Goal: Task Accomplishment & Management: Manage account settings

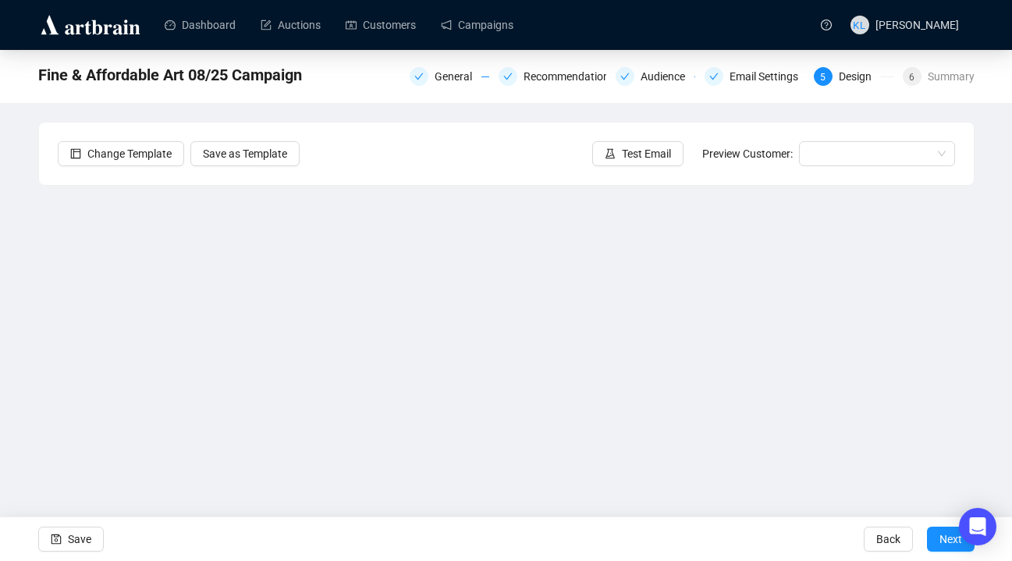
scroll to position [20, 0]
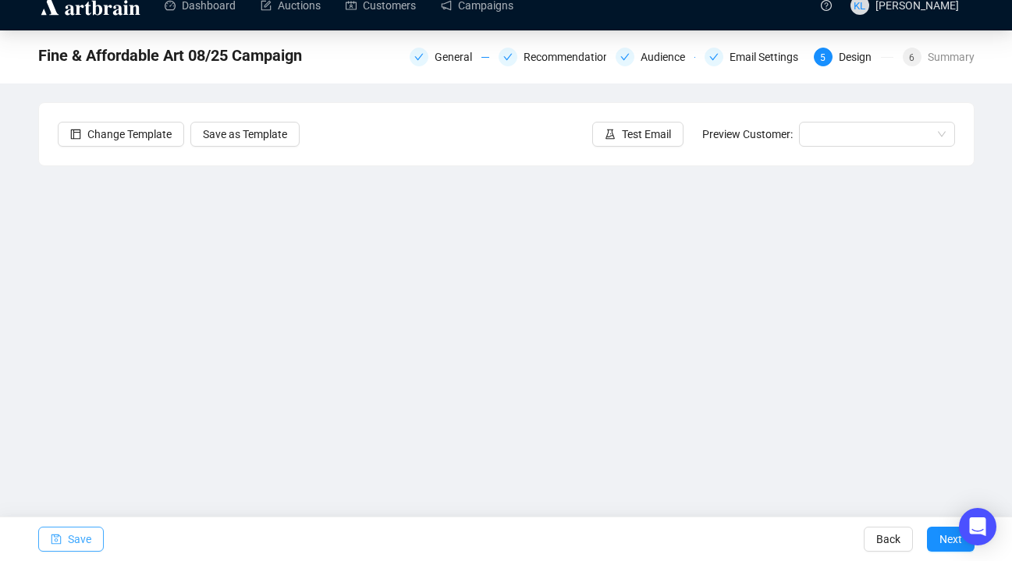
click at [78, 536] on span "Save" at bounding box center [79, 539] width 23 height 44
click at [654, 127] on span "Test Email" at bounding box center [646, 134] width 49 height 17
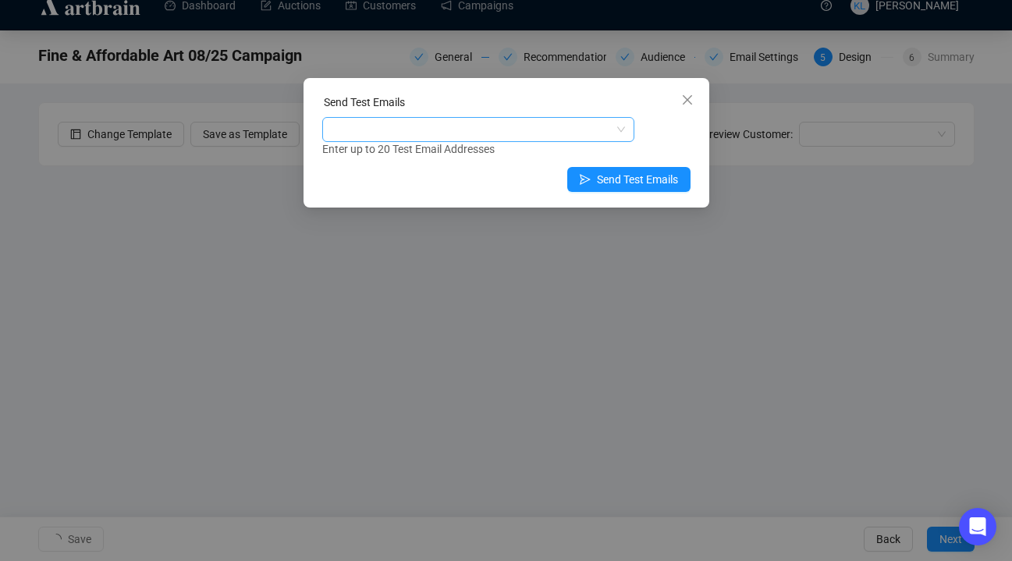
click at [566, 130] on div at bounding box center [470, 130] width 290 height 22
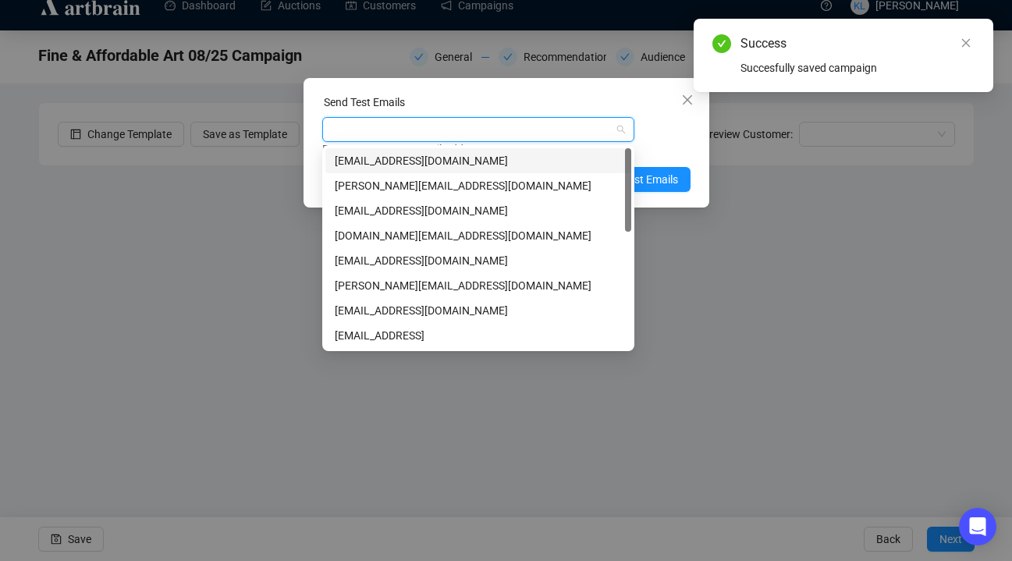
click at [553, 162] on div "keirleeson@icloud.com" at bounding box center [478, 160] width 287 height 17
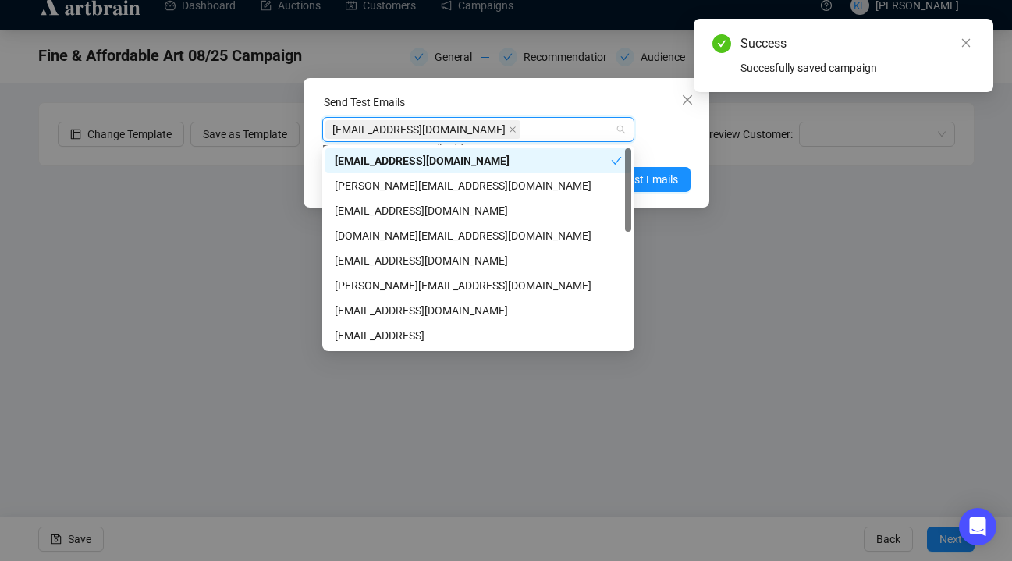
click at [669, 142] on div "Enter up to 20 Test Email Addresses" at bounding box center [506, 149] width 368 height 18
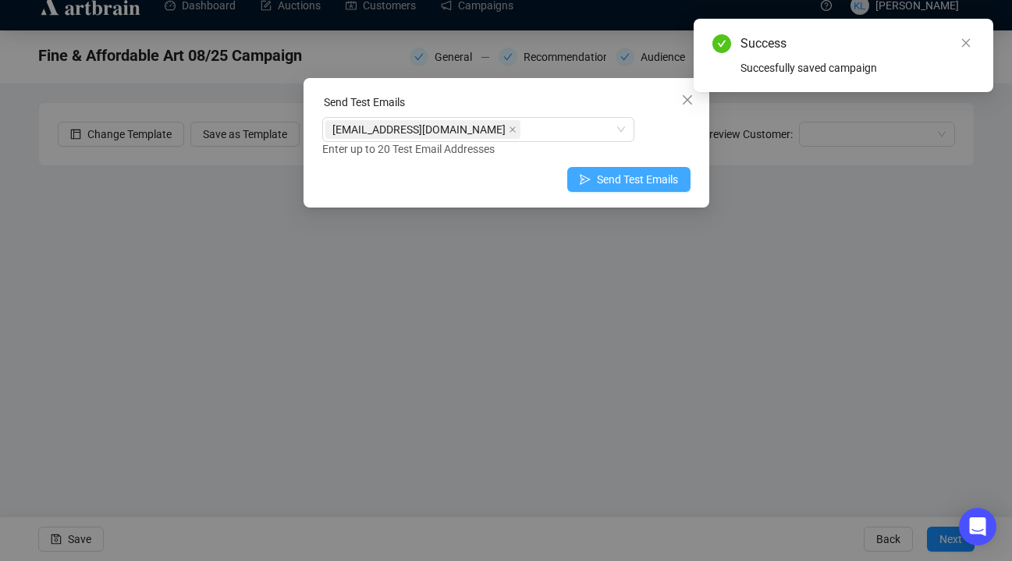
click at [659, 176] on span "Send Test Emails" at bounding box center [637, 179] width 81 height 17
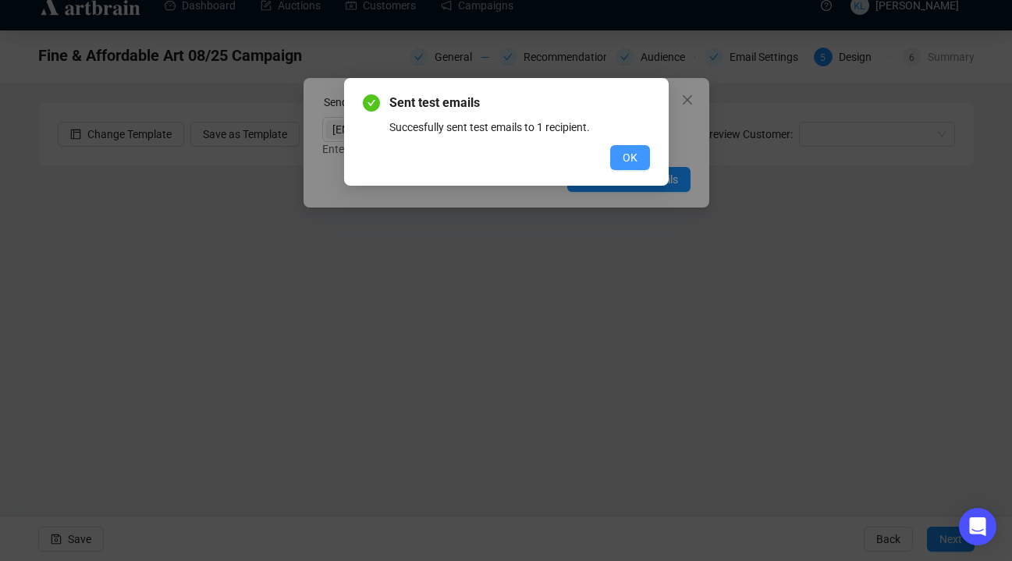
click at [634, 148] on button "OK" at bounding box center [630, 157] width 40 height 25
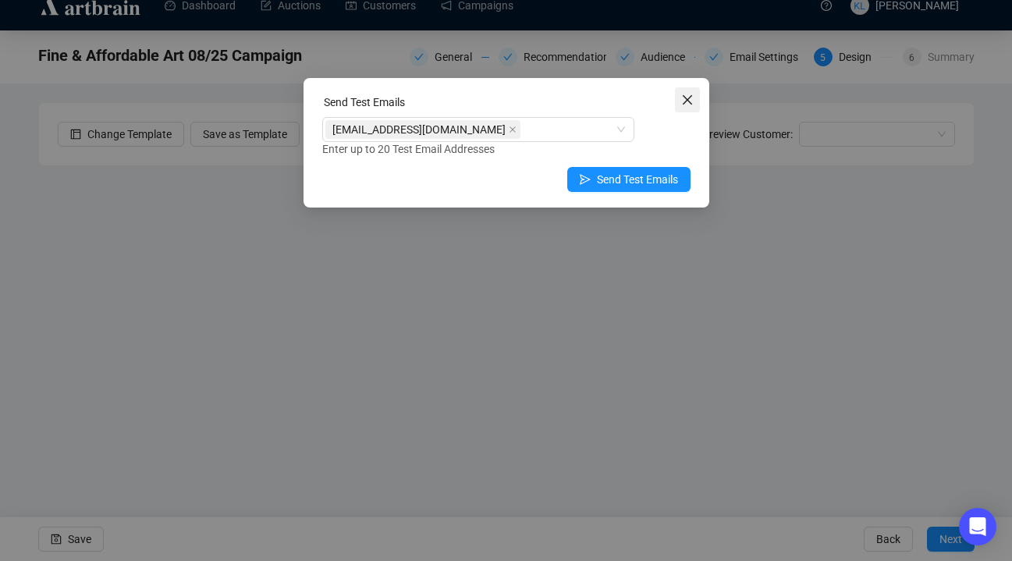
click at [680, 105] on span "Close" at bounding box center [687, 100] width 25 height 12
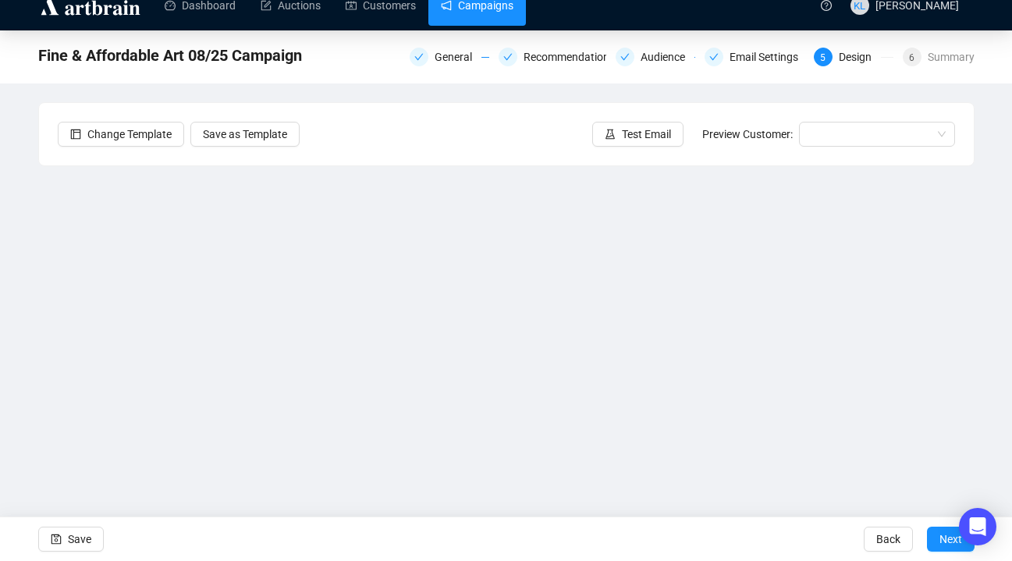
click at [510, 15] on link "Campaigns" at bounding box center [477, 5] width 73 height 41
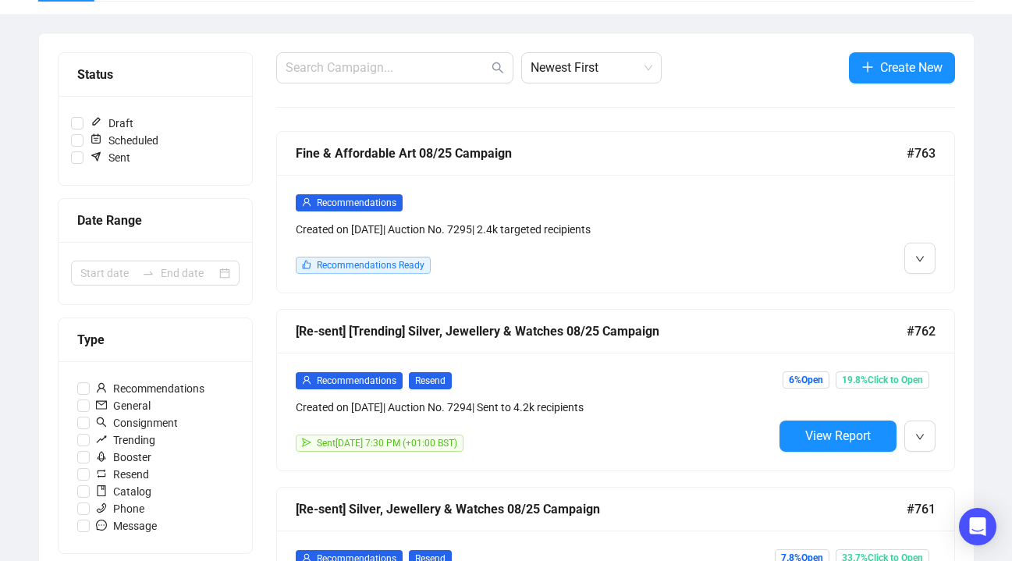
scroll to position [163, 0]
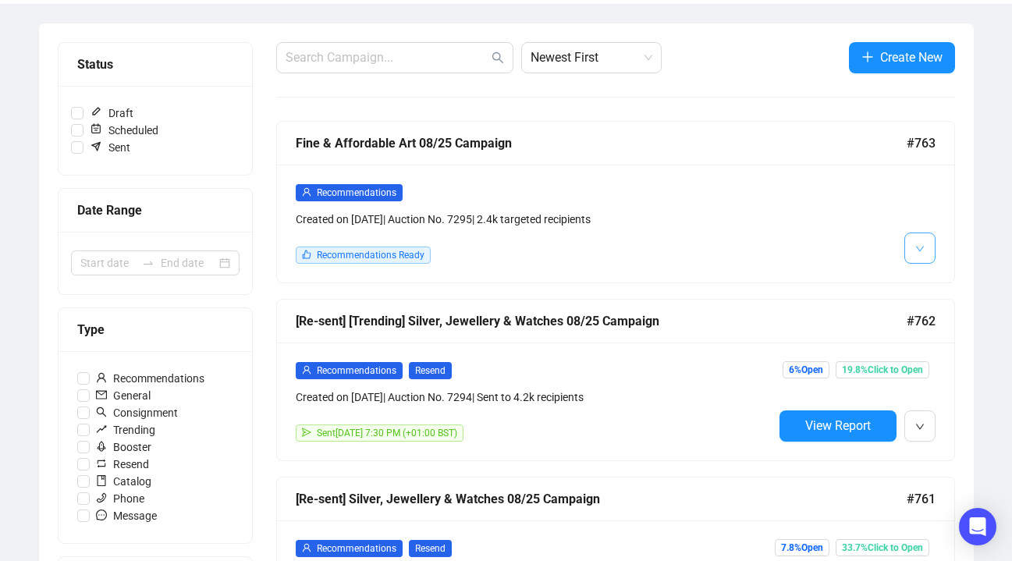
click at [912, 250] on button "button" at bounding box center [919, 248] width 31 height 31
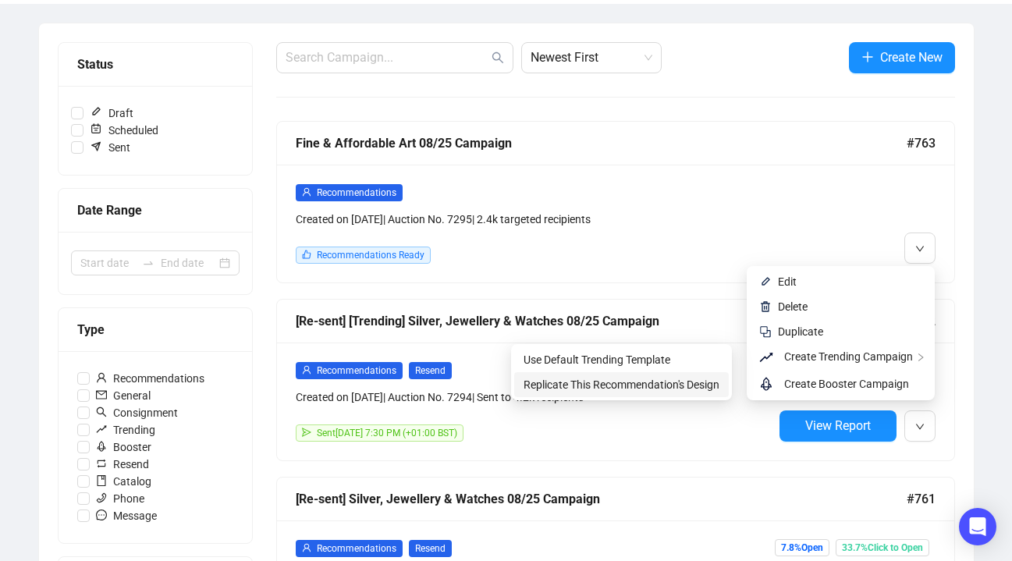
click at [705, 383] on span "Replicate This Recommendation's Design" at bounding box center [622, 384] width 196 height 12
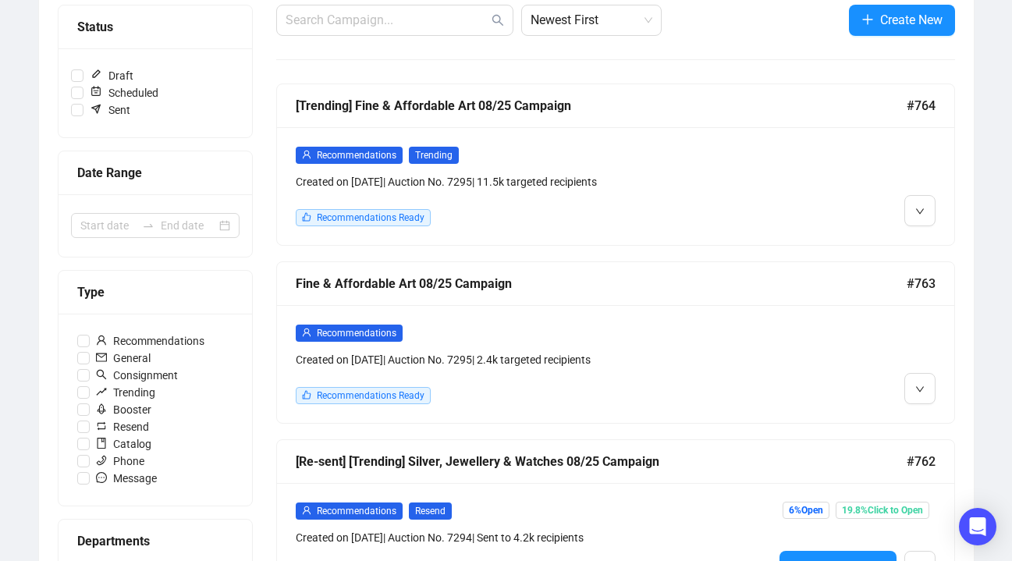
scroll to position [201, 0]
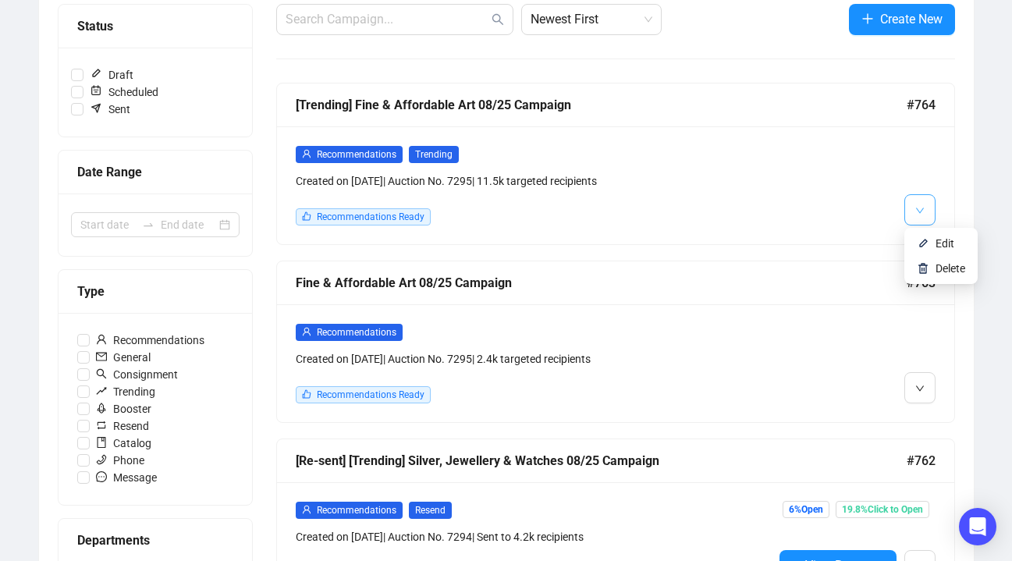
click at [916, 215] on span "button" at bounding box center [919, 210] width 9 height 20
click at [929, 239] on img at bounding box center [923, 243] width 12 height 12
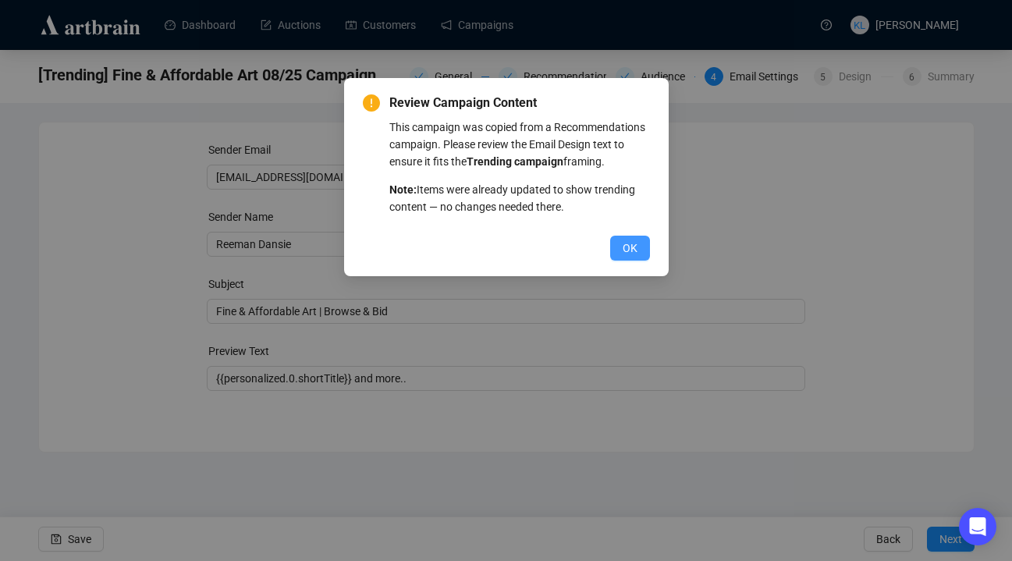
click at [641, 261] on button "OK" at bounding box center [630, 248] width 40 height 25
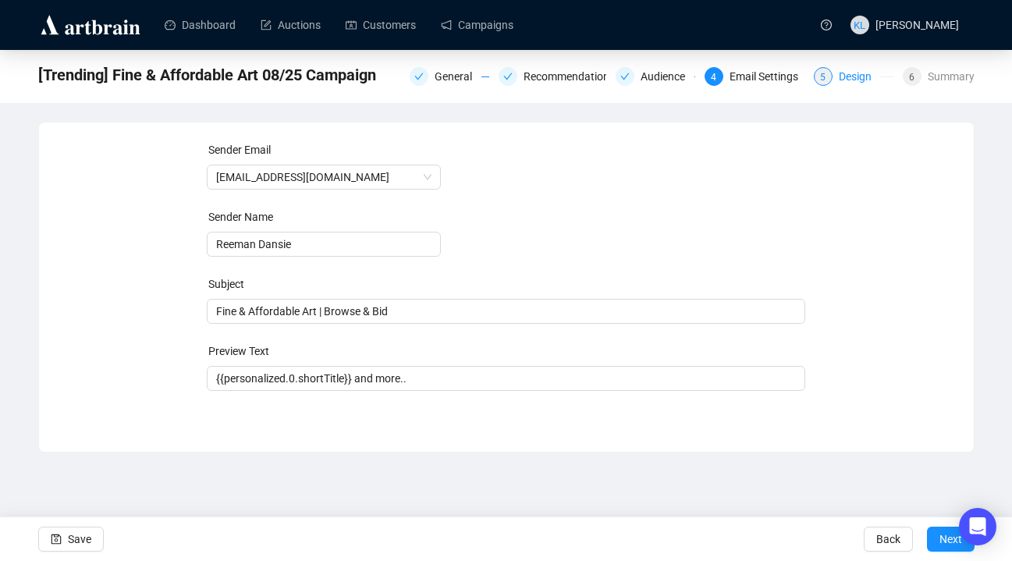
click at [826, 78] on div "5" at bounding box center [823, 76] width 19 height 19
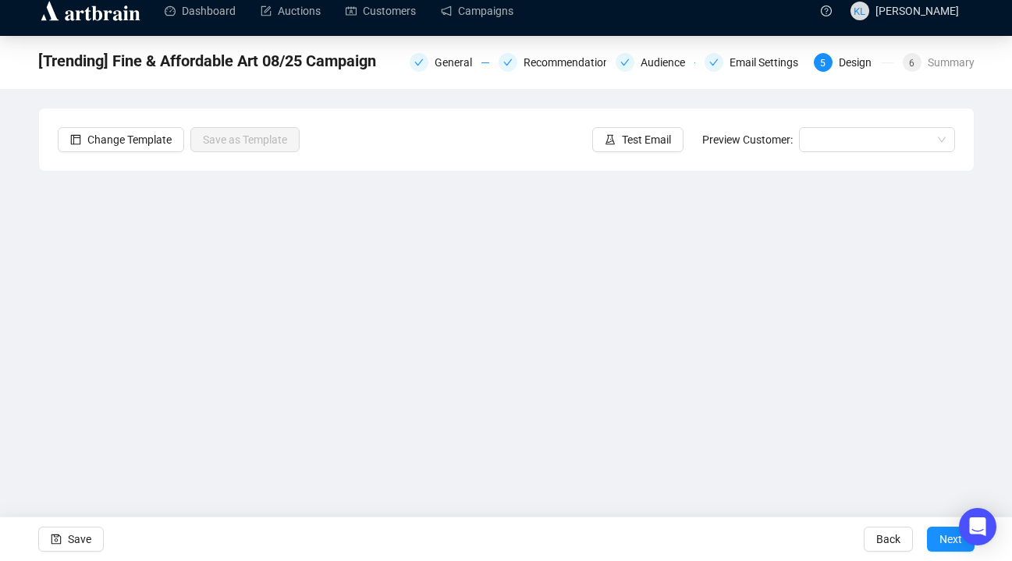
scroll to position [17, 0]
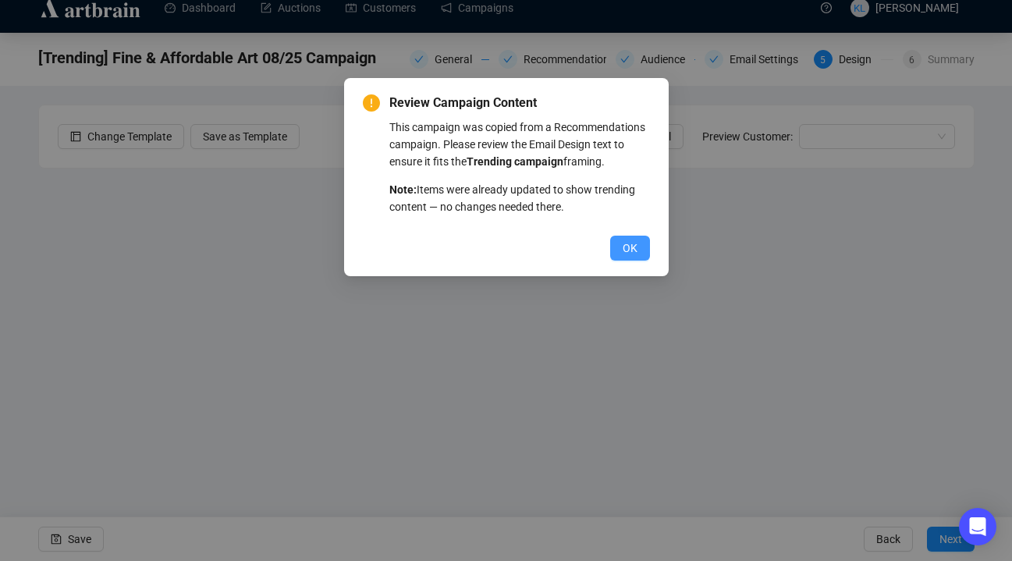
click at [644, 261] on button "OK" at bounding box center [630, 248] width 40 height 25
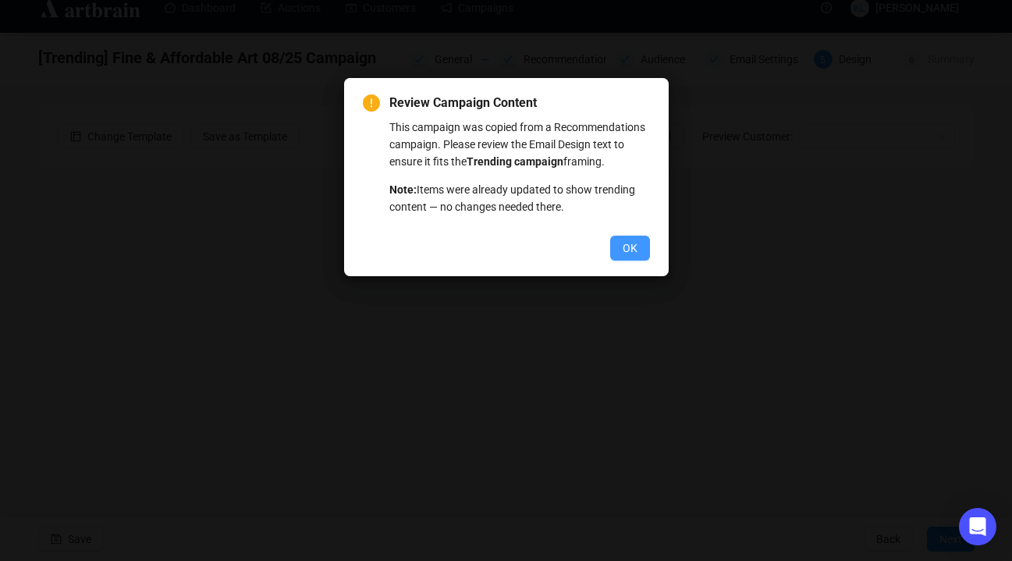
click at [629, 257] on span "OK" at bounding box center [630, 248] width 15 height 17
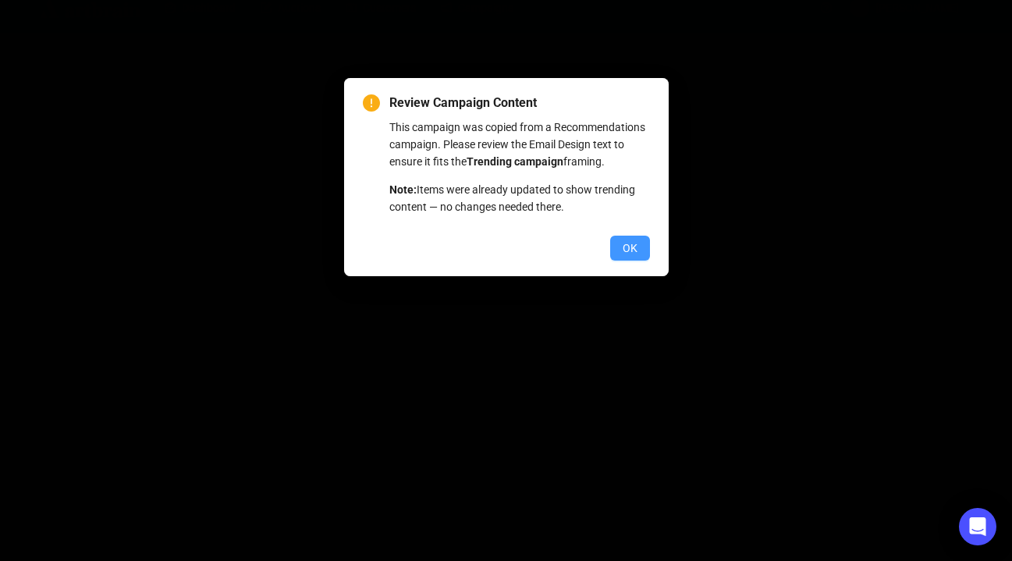
click at [629, 261] on button "OK" at bounding box center [630, 248] width 40 height 25
click at [628, 257] on span "OK" at bounding box center [630, 248] width 15 height 17
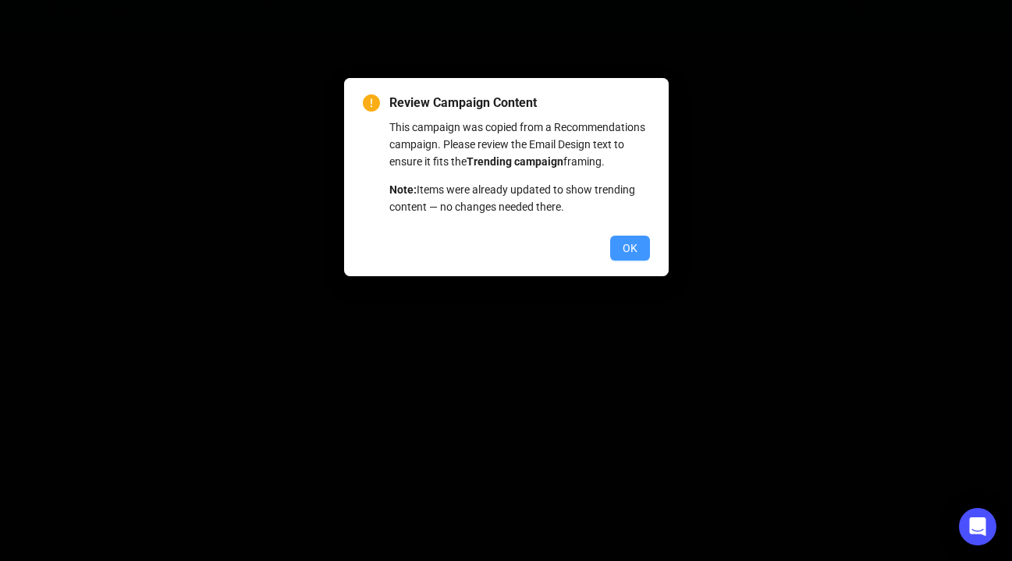
click at [620, 261] on button "OK" at bounding box center [630, 248] width 40 height 25
click at [620, 261] on div "Review Campaign Content This campaign was copied from a Recommendations campaig…" at bounding box center [506, 280] width 1012 height 561
click at [620, 261] on button "OK" at bounding box center [630, 248] width 40 height 25
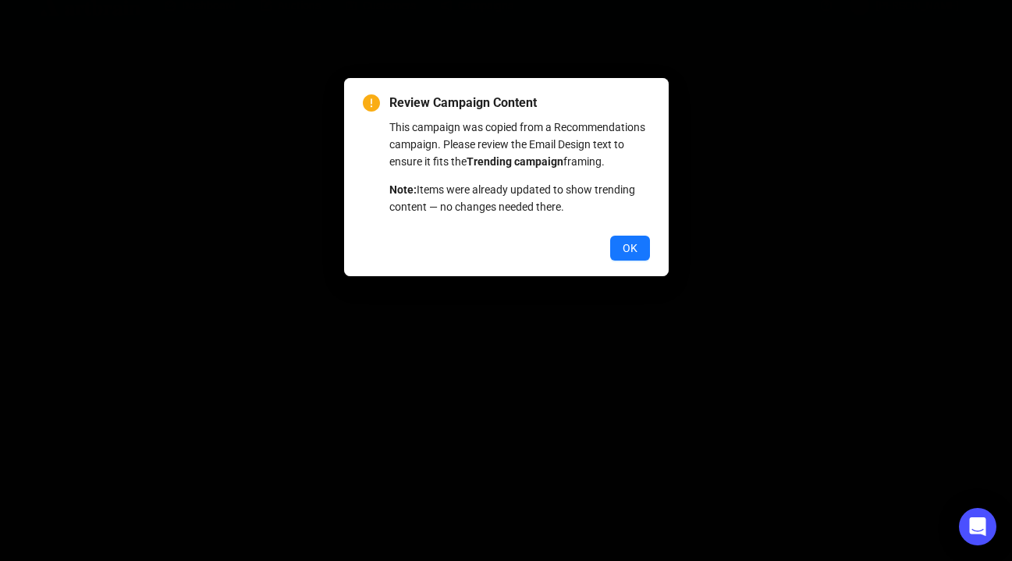
click at [620, 261] on div "Review Campaign Content This campaign was copied from a Recommendations campaig…" at bounding box center [506, 280] width 1012 height 561
click at [620, 261] on button "OK" at bounding box center [630, 248] width 40 height 25
click at [620, 261] on div "Review Campaign Content This campaign was copied from a Recommendations campaig…" at bounding box center [506, 280] width 1012 height 561
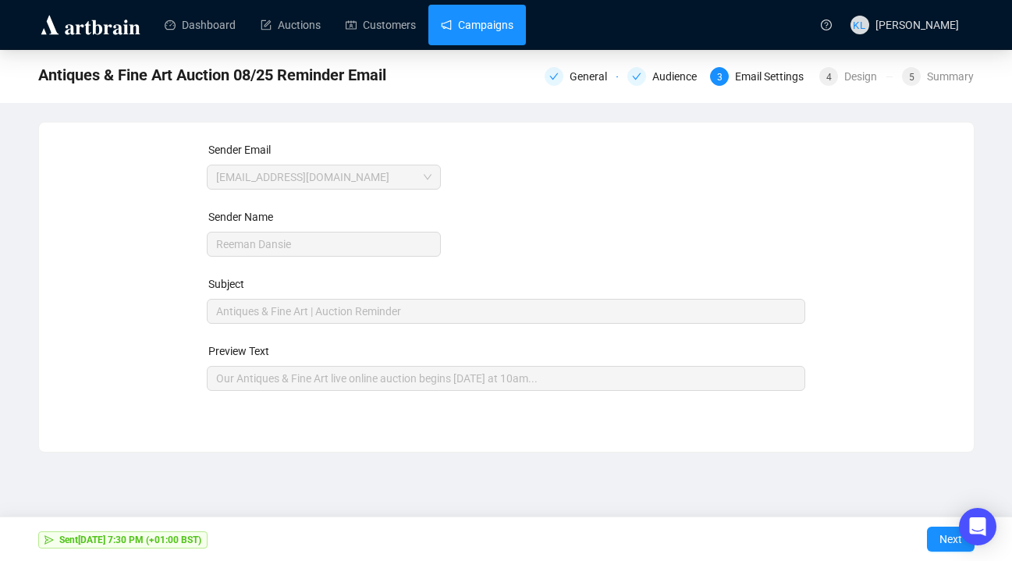
click at [477, 29] on link "Campaigns" at bounding box center [477, 25] width 73 height 41
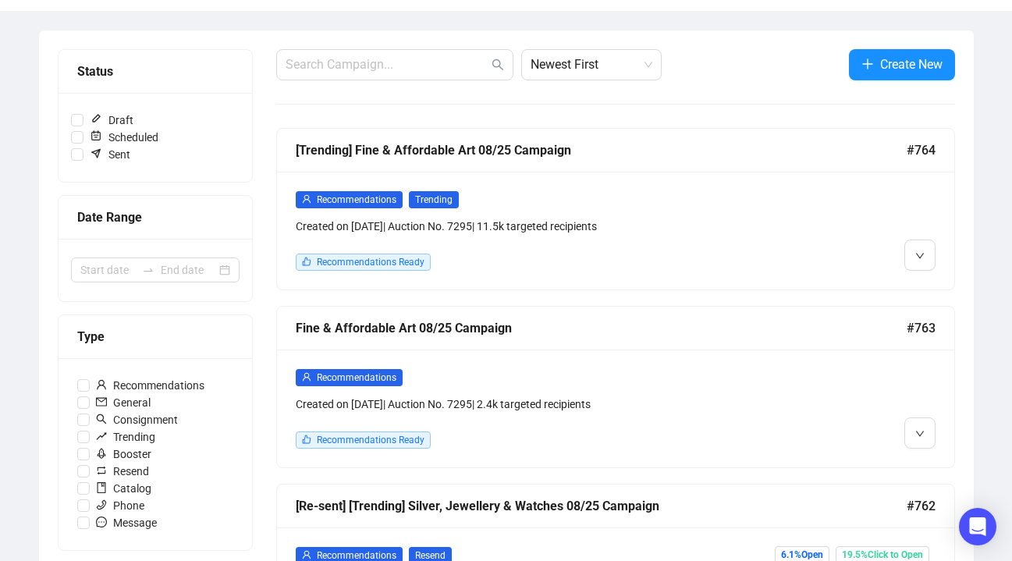
scroll to position [222, 0]
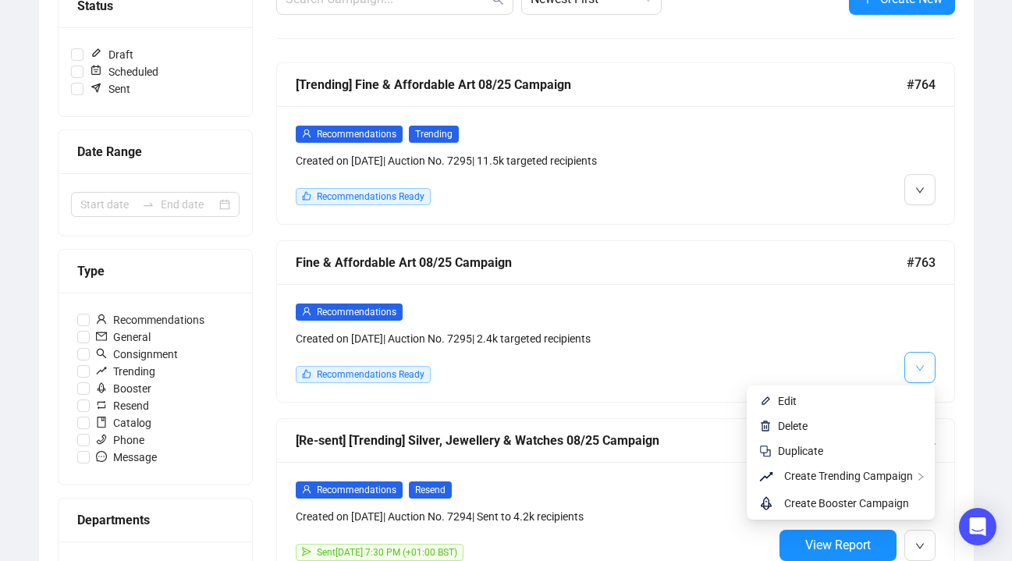
click at [925, 365] on button "button" at bounding box center [919, 367] width 31 height 31
click at [858, 397] on span "Edit" at bounding box center [850, 401] width 144 height 17
